Goal: Task Accomplishment & Management: Use online tool/utility

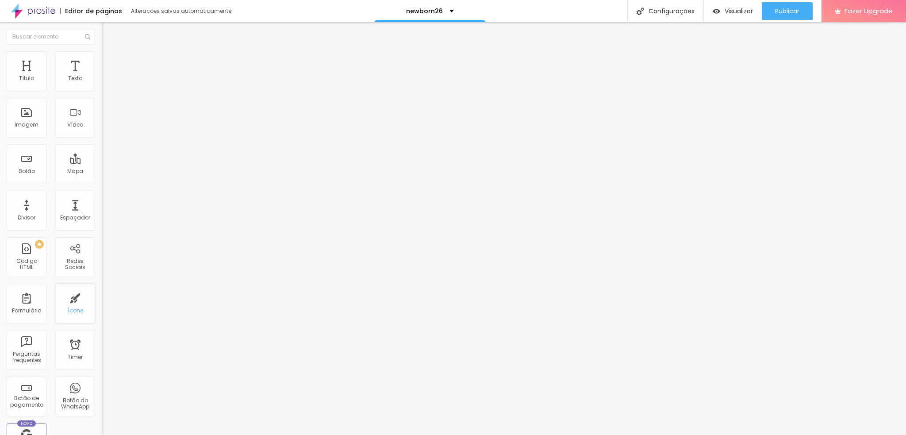
click at [75, 305] on div "Ícone" at bounding box center [75, 304] width 40 height 40
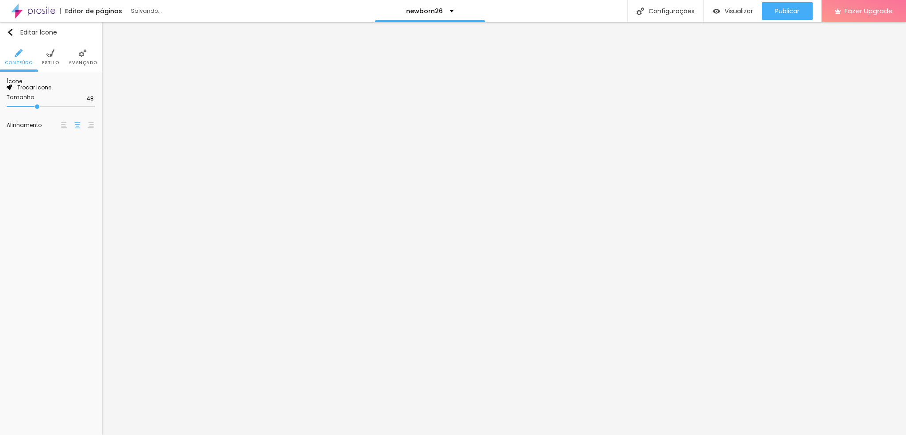
click at [42, 91] on span "Trocar icone" at bounding box center [31, 88] width 39 height 8
type input "TEMPO"
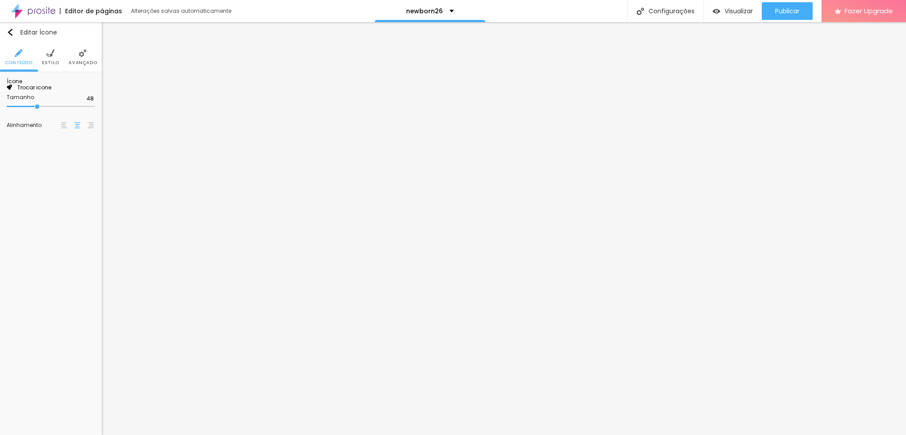
click at [2, 29] on button "Editar Ícone" at bounding box center [51, 32] width 102 height 20
type input "46"
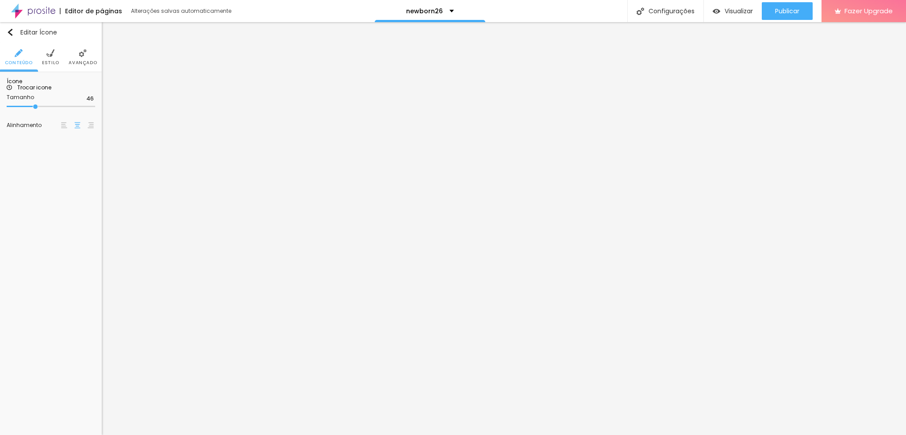
type input "44"
type input "42"
type input "38"
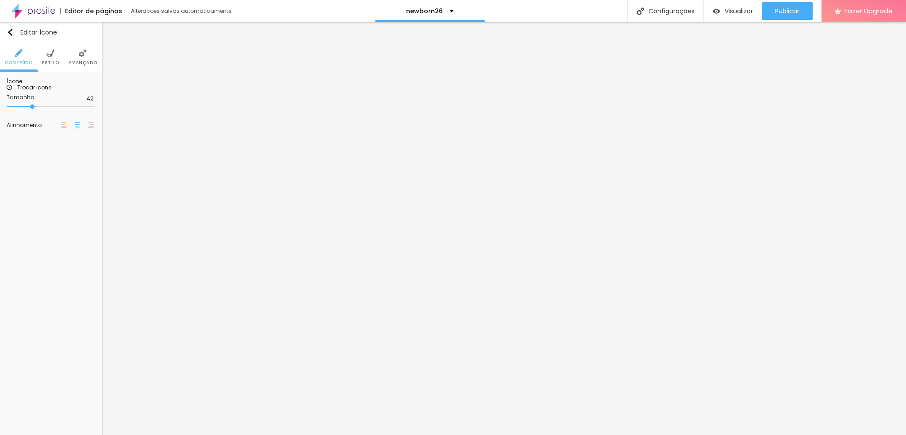
type input "38"
type input "36"
type input "34"
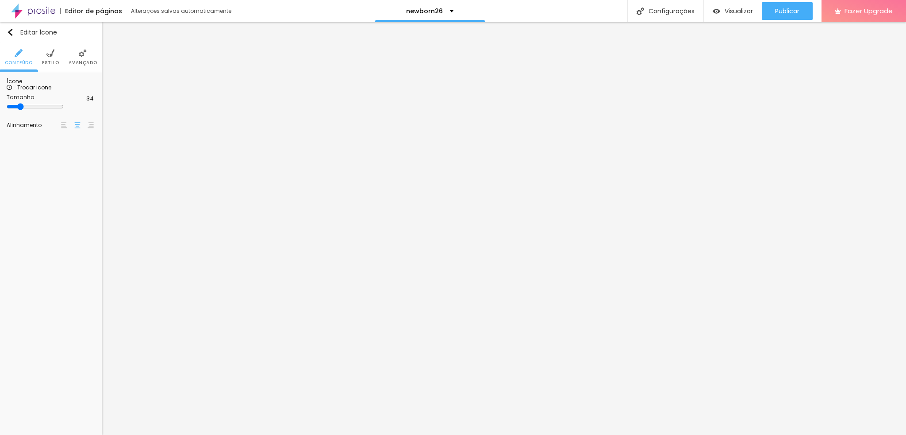
type input "32"
type input "34"
type input "32"
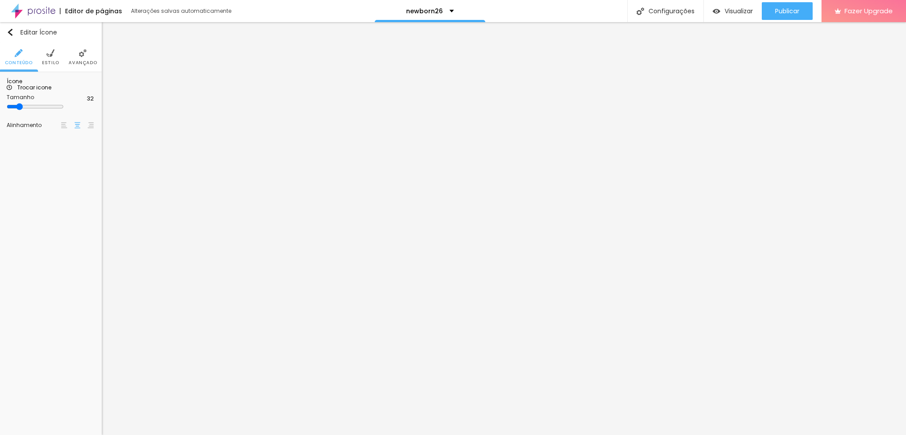
drag, startPoint x: 37, startPoint y: 162, endPoint x: 24, endPoint y: 162, distance: 12.8
type input "32"
click at [24, 110] on input "range" at bounding box center [35, 106] width 57 height 7
click at [10, 32] on img "button" at bounding box center [10, 32] width 7 height 7
click at [11, 30] on img "button" at bounding box center [10, 32] width 7 height 7
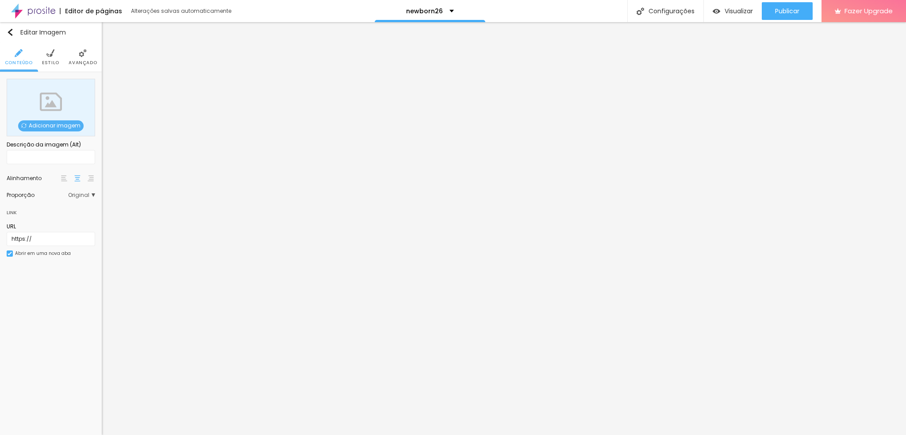
click at [39, 120] on div "Adicionar imagem" at bounding box center [51, 108] width 89 height 58
click at [46, 121] on span "Adicionar imagem" at bounding box center [51, 125] width 66 height 11
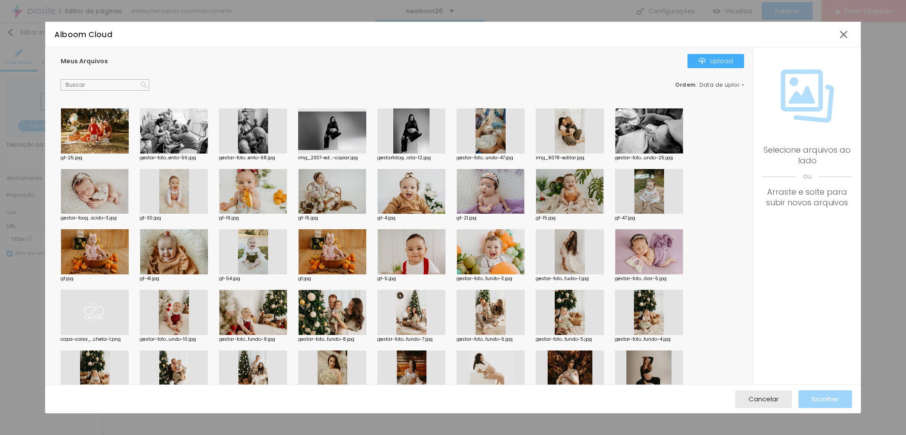
click at [653, 255] on div at bounding box center [649, 251] width 68 height 45
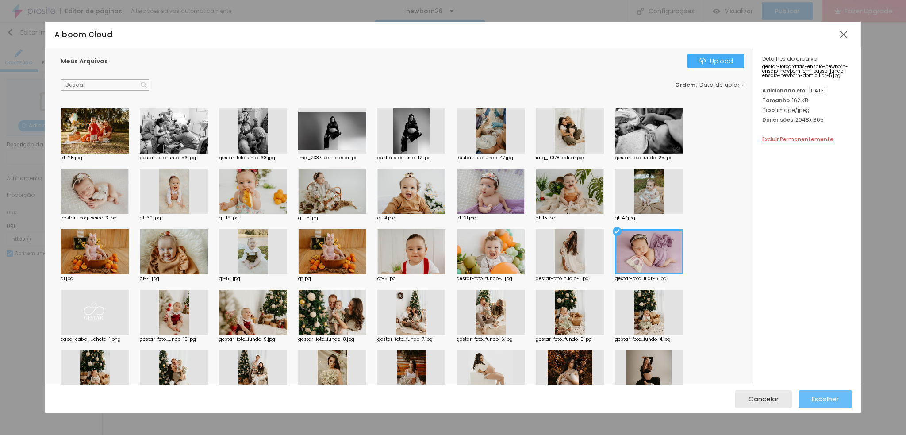
click at [841, 398] on button "Escolher" at bounding box center [826, 399] width 54 height 18
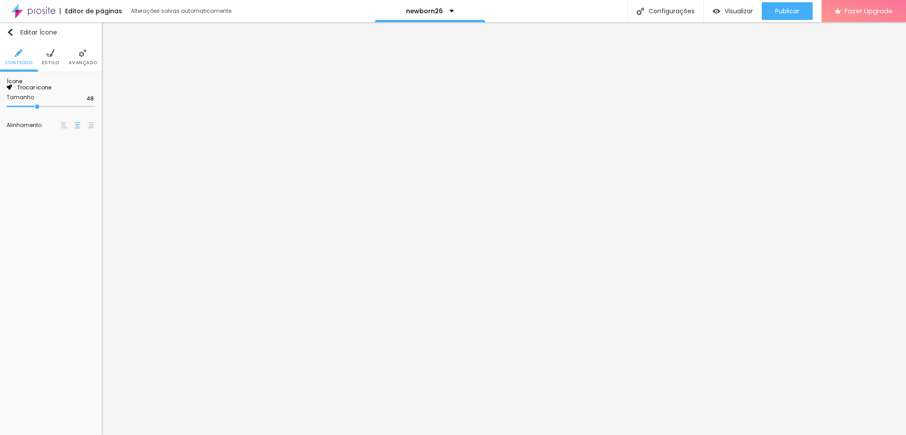
click at [46, 91] on span "Trocar icone" at bounding box center [31, 88] width 39 height 8
type input "FOTO"
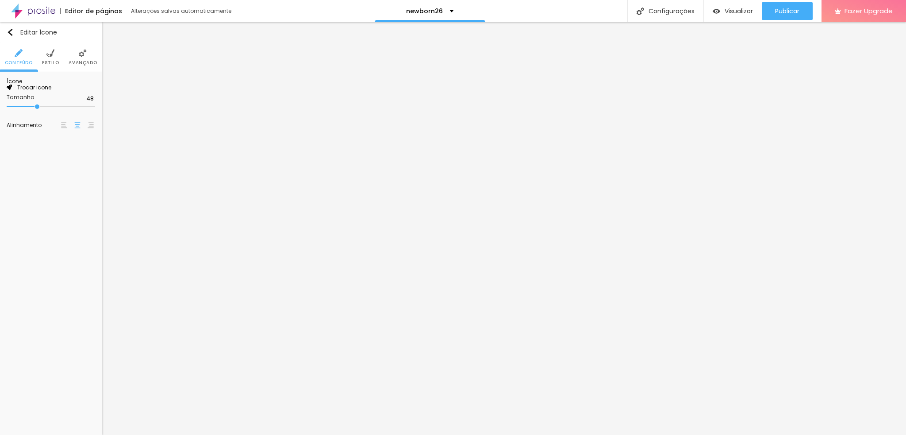
type input "46"
type input "44"
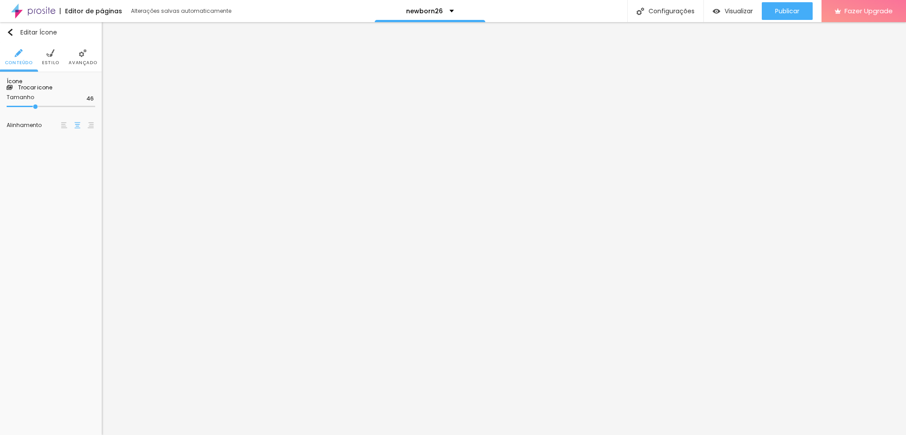
type input "44"
type input "42"
type input "40"
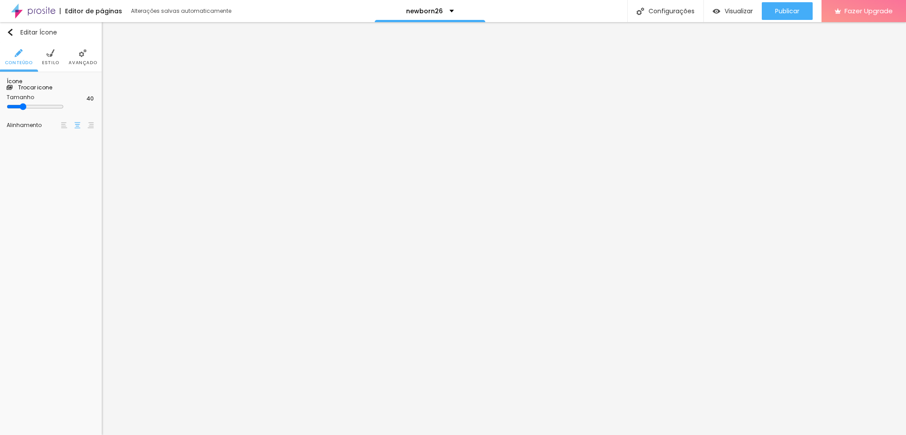
type input "38"
type input "36"
type input "34"
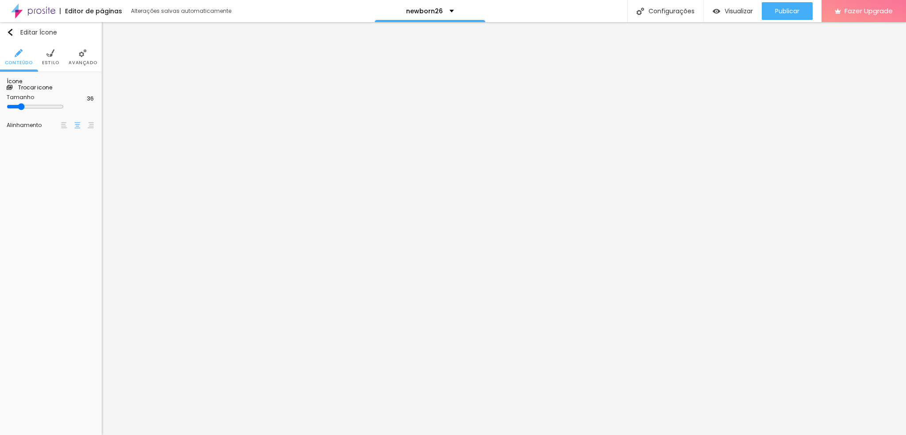
type input "34"
type input "32"
type input "30"
drag, startPoint x: 35, startPoint y: 162, endPoint x: 24, endPoint y: 159, distance: 11.8
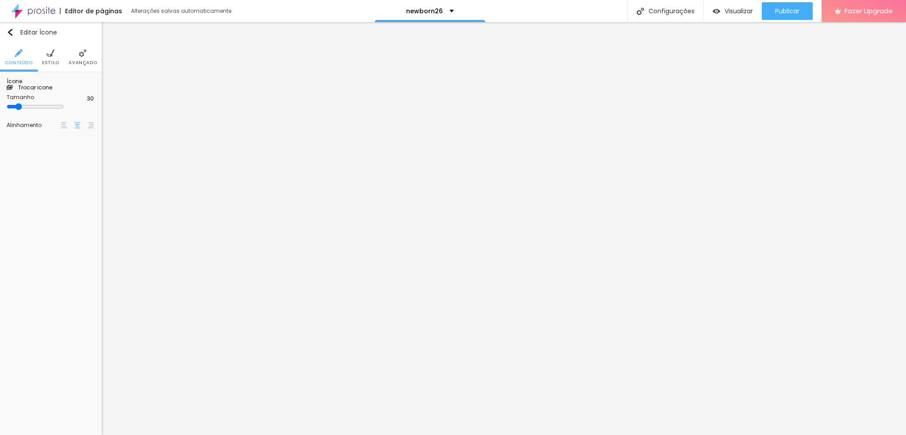
type input "30"
click at [24, 110] on input "range" at bounding box center [35, 106] width 57 height 7
click at [52, 91] on span "Trocar icone" at bounding box center [32, 88] width 39 height 8
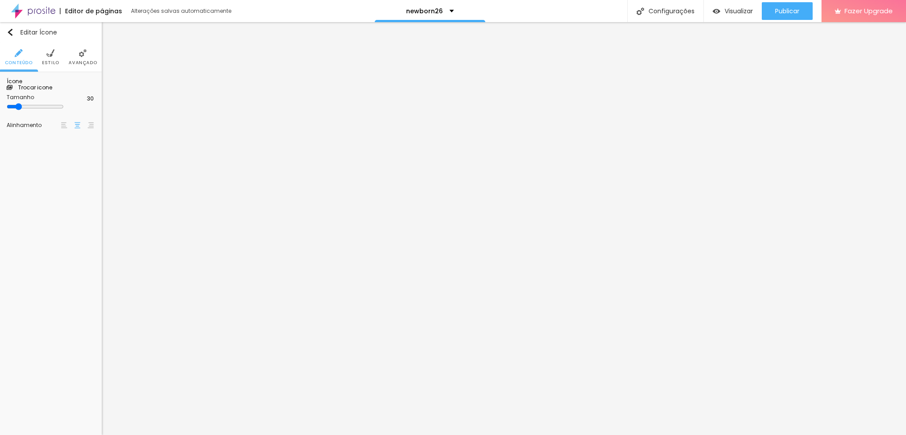
type input "dinhei"
click at [10, 30] on img "button" at bounding box center [10, 32] width 7 height 7
click at [52, 91] on span "Trocar icone" at bounding box center [32, 88] width 39 height 8
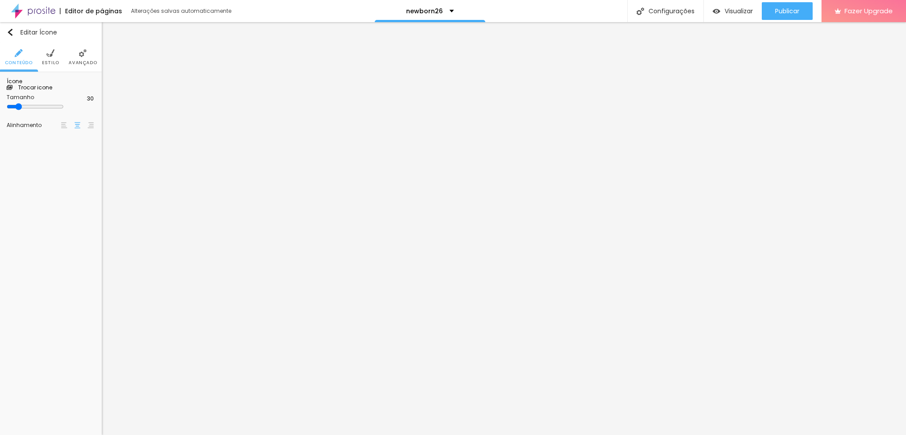
scroll to position [261, 347]
type input "f"
type input "pessoas"
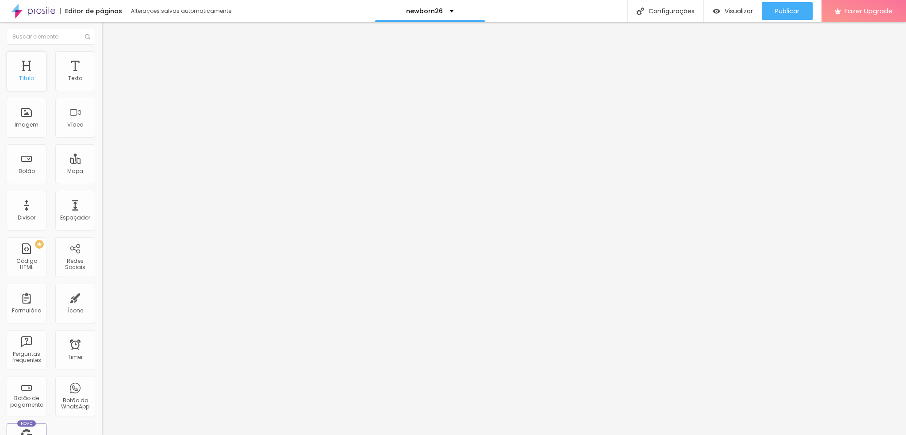
click at [33, 75] on div "Título" at bounding box center [26, 78] width 15 height 6
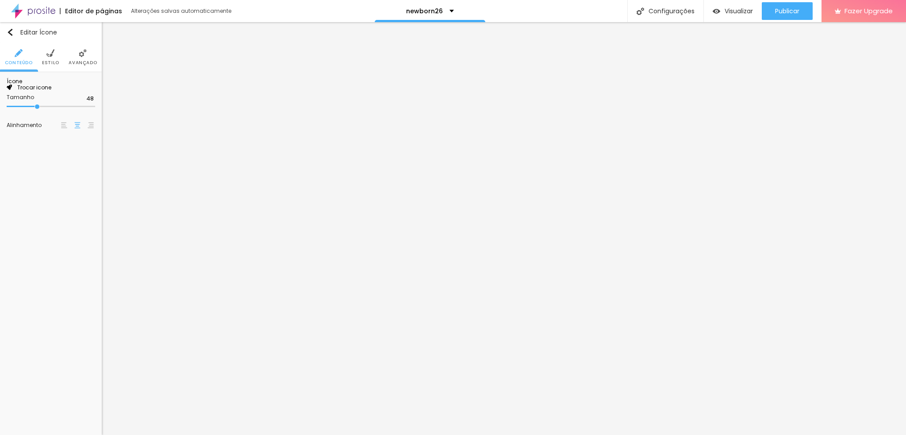
type input "46"
type input "44"
type input "42"
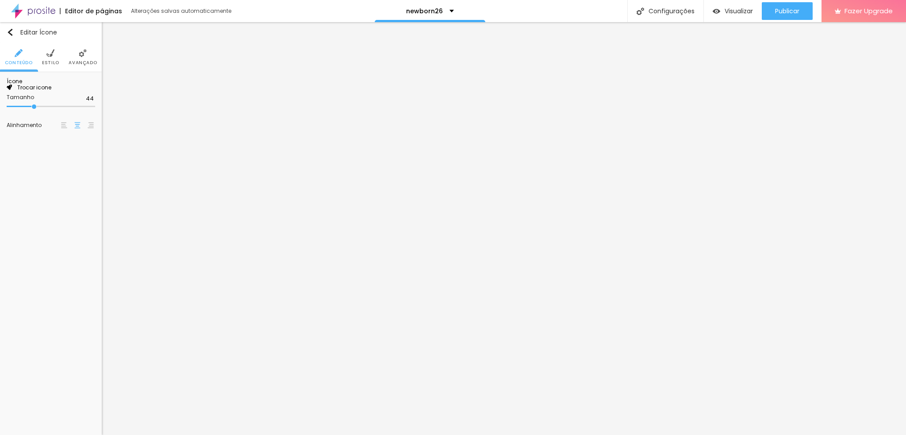
type input "42"
type input "40"
type input "38"
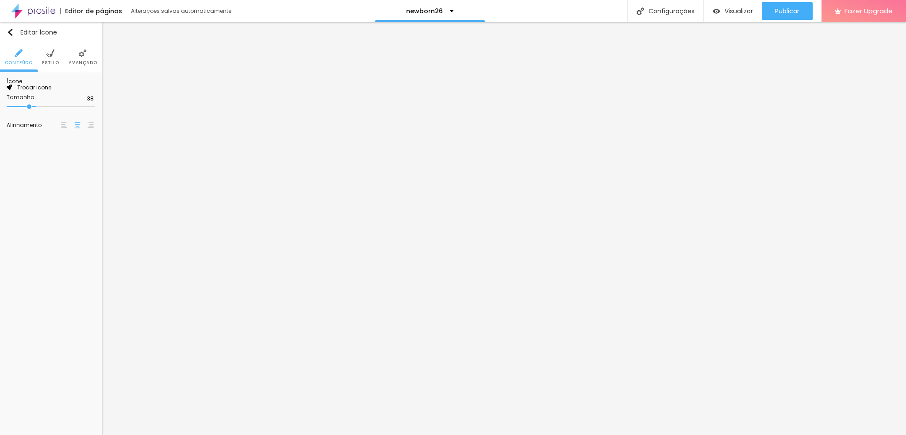
type input "34"
type input "32"
type input "30"
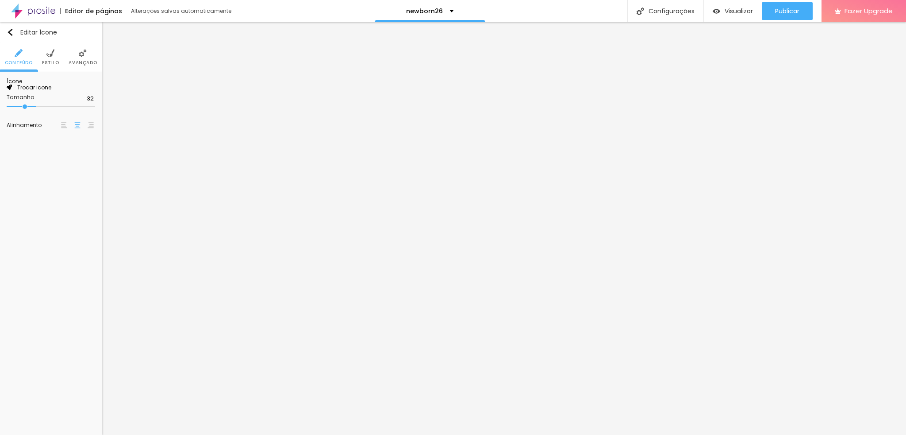
type input "30"
type input "28"
type input "26"
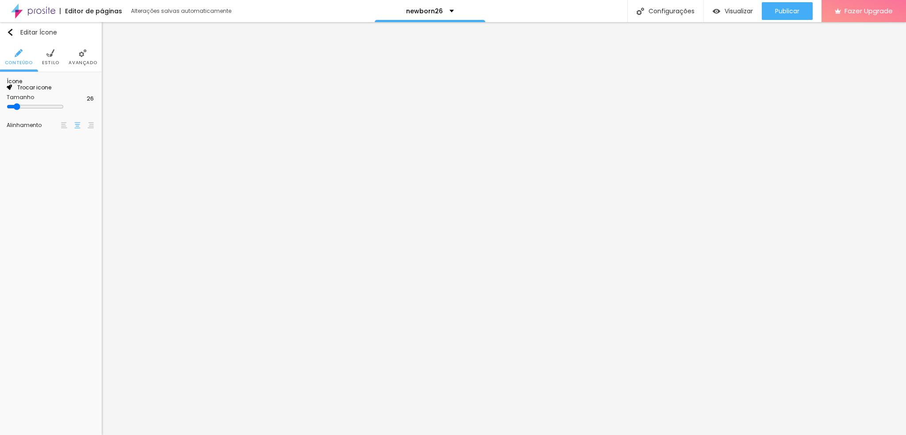
type input "22"
type input "18"
type input "14"
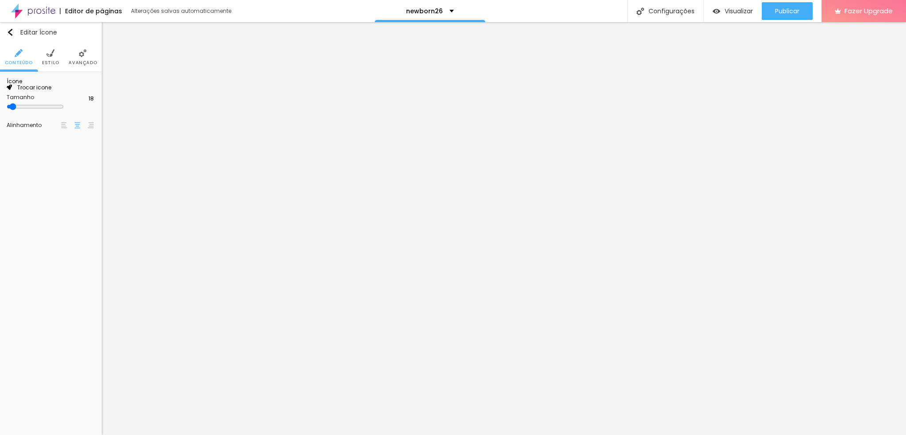
type input "14"
type input "12"
drag, startPoint x: 37, startPoint y: 162, endPoint x: 8, endPoint y: 157, distance: 29.8
type input "12"
click at [8, 109] on input "range" at bounding box center [51, 106] width 89 height 4
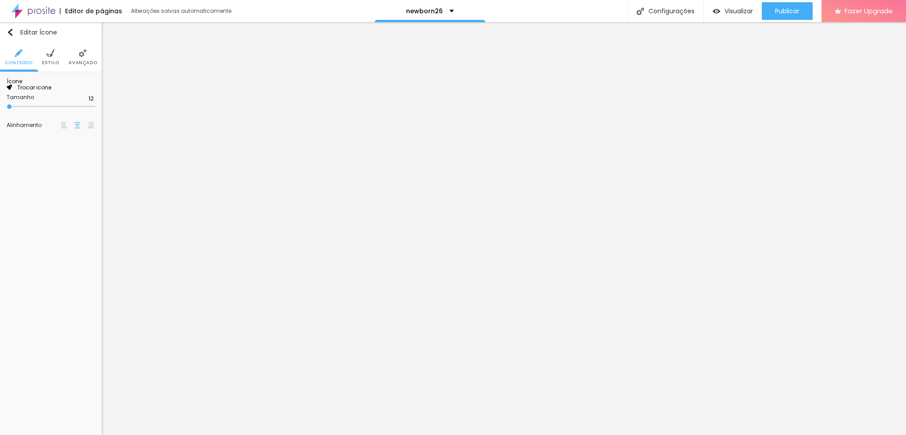
type input "14"
type input "16"
type input "18"
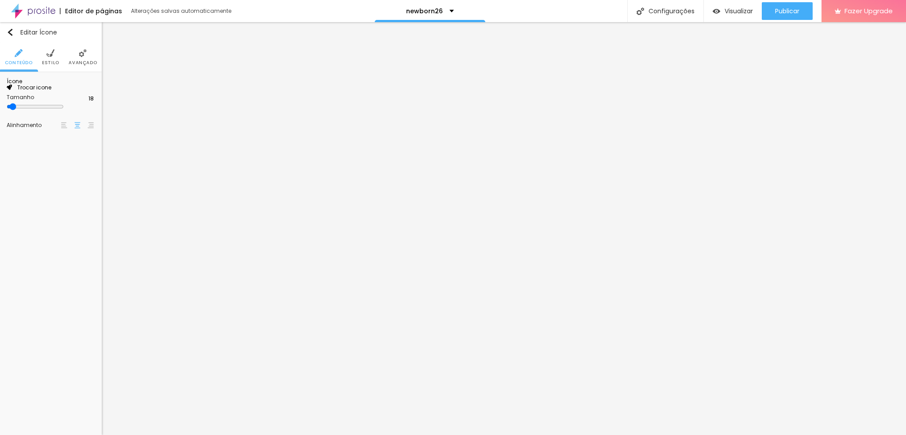
drag, startPoint x: 9, startPoint y: 163, endPoint x: 15, endPoint y: 163, distance: 5.8
type input "18"
click at [15, 110] on input "range" at bounding box center [35, 106] width 57 height 7
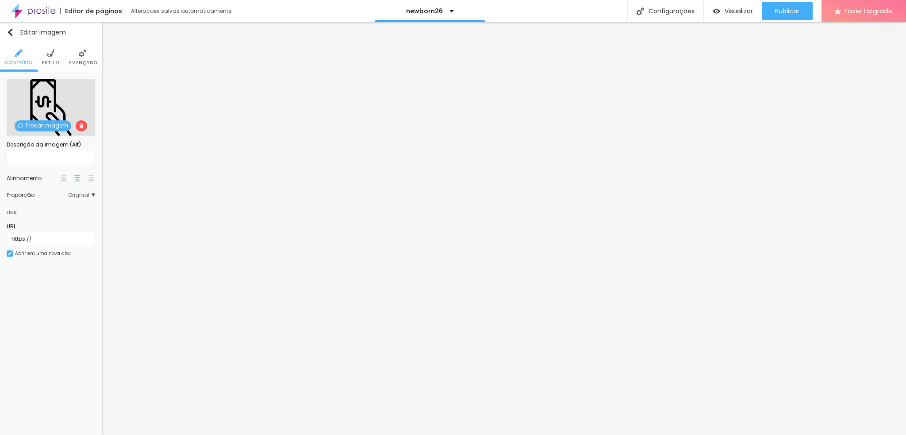
click at [41, 124] on span "Trocar imagem" at bounding box center [43, 125] width 57 height 11
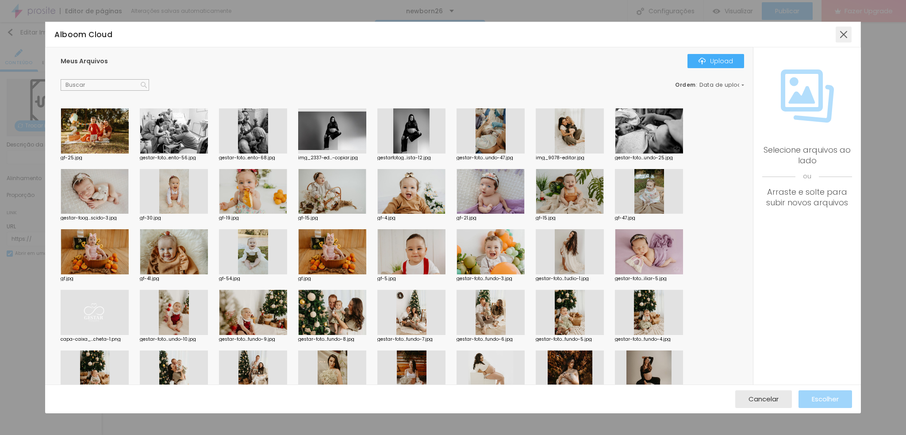
click at [847, 35] on div at bounding box center [844, 35] width 16 height 16
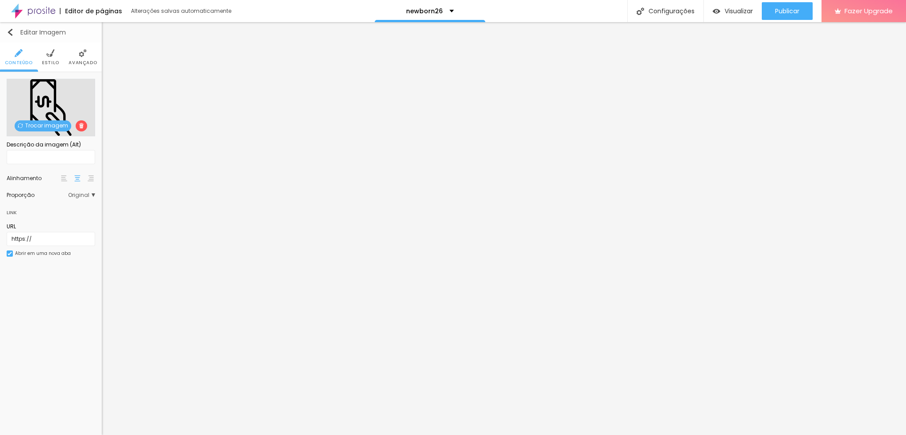
click at [8, 31] on img "button" at bounding box center [10, 32] width 7 height 7
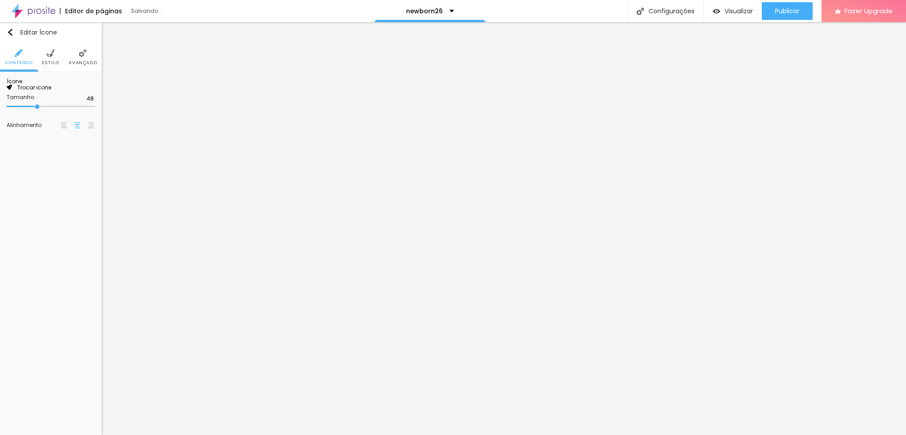
click at [36, 91] on span "Trocar icone" at bounding box center [31, 88] width 39 height 8
type input "pessoas"
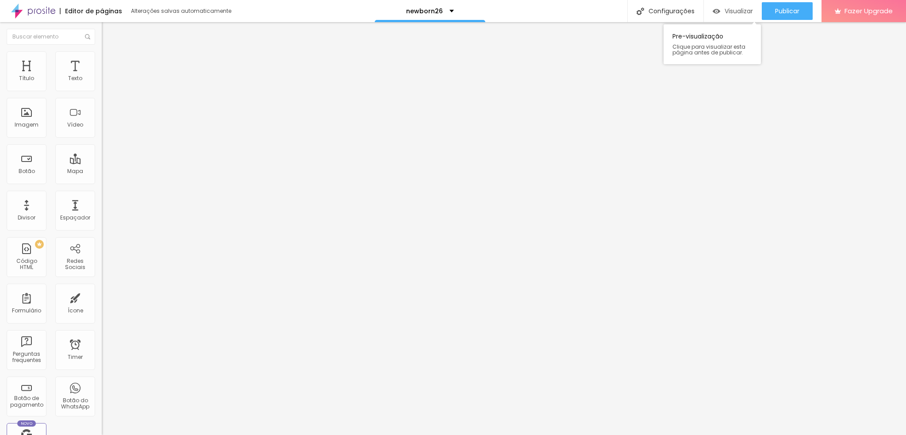
click at [737, 8] on span "Visualizar" at bounding box center [739, 11] width 28 height 7
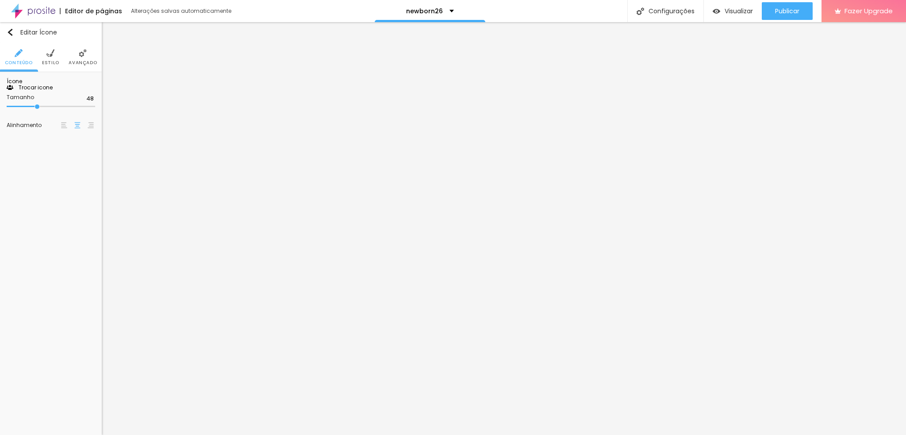
click at [38, 91] on span "Trocar icone" at bounding box center [32, 88] width 39 height 8
type input "tempo"
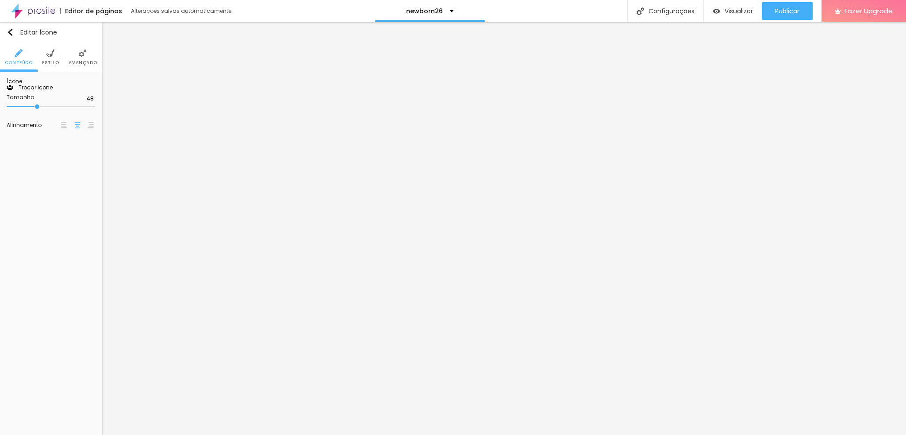
click at [53, 91] on span "Trocar icone" at bounding box center [32, 88] width 39 height 8
type input "dinhe"
